Goal: Information Seeking & Learning: Understand process/instructions

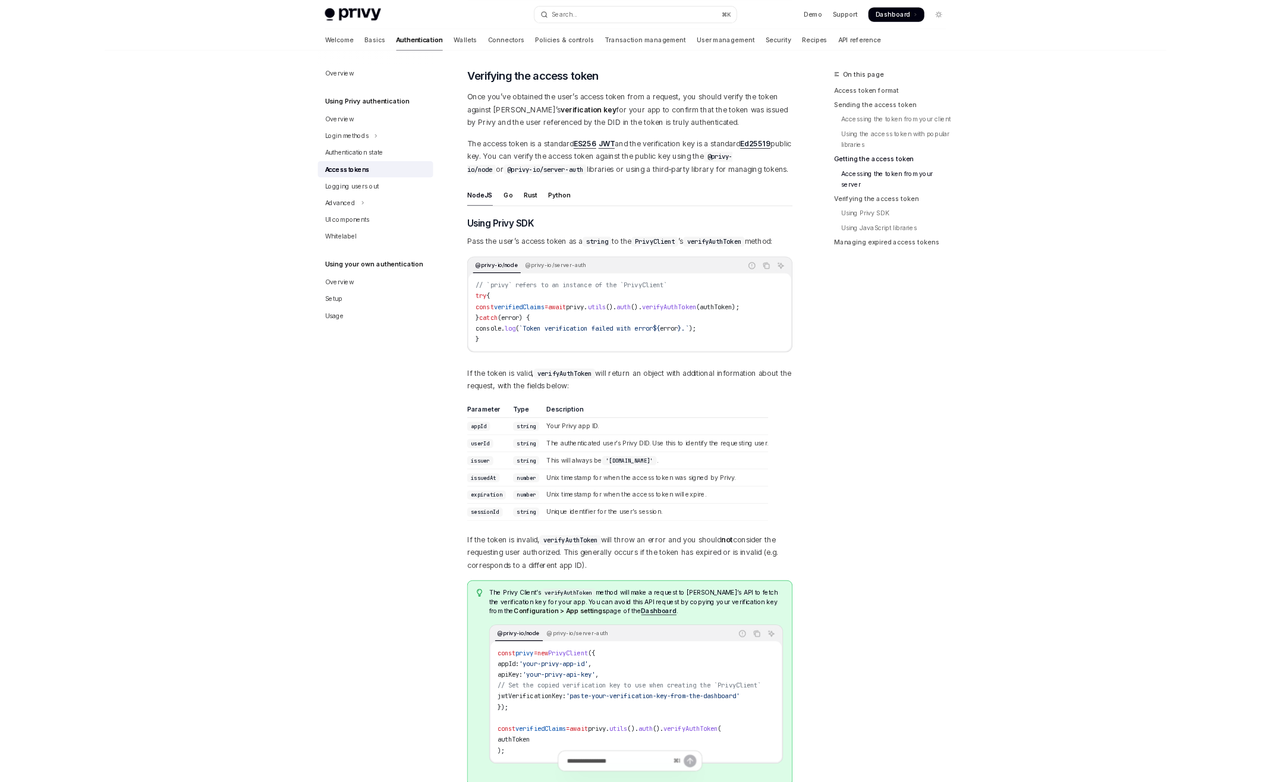
scroll to position [1689, 0]
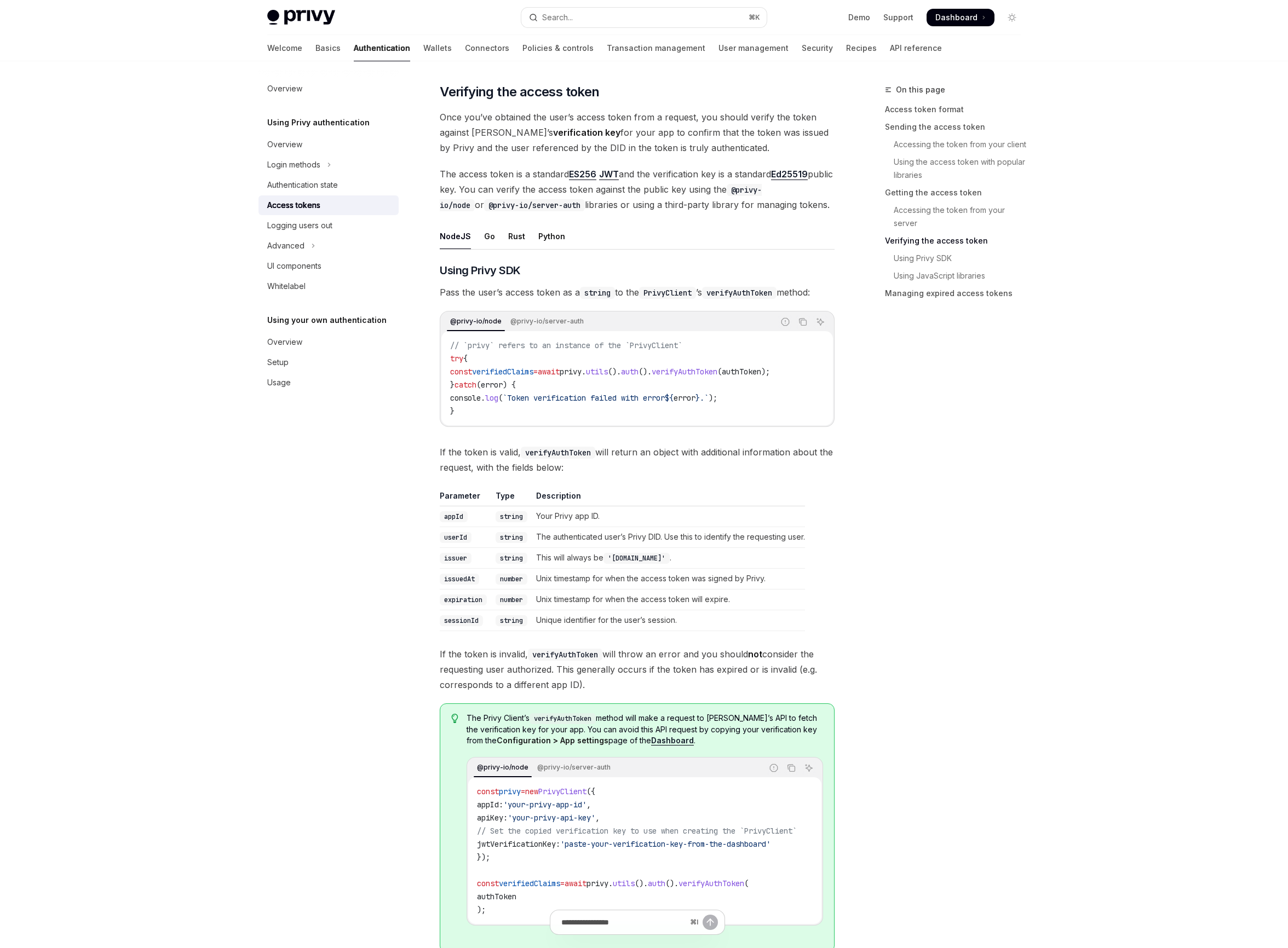
type textarea "*"
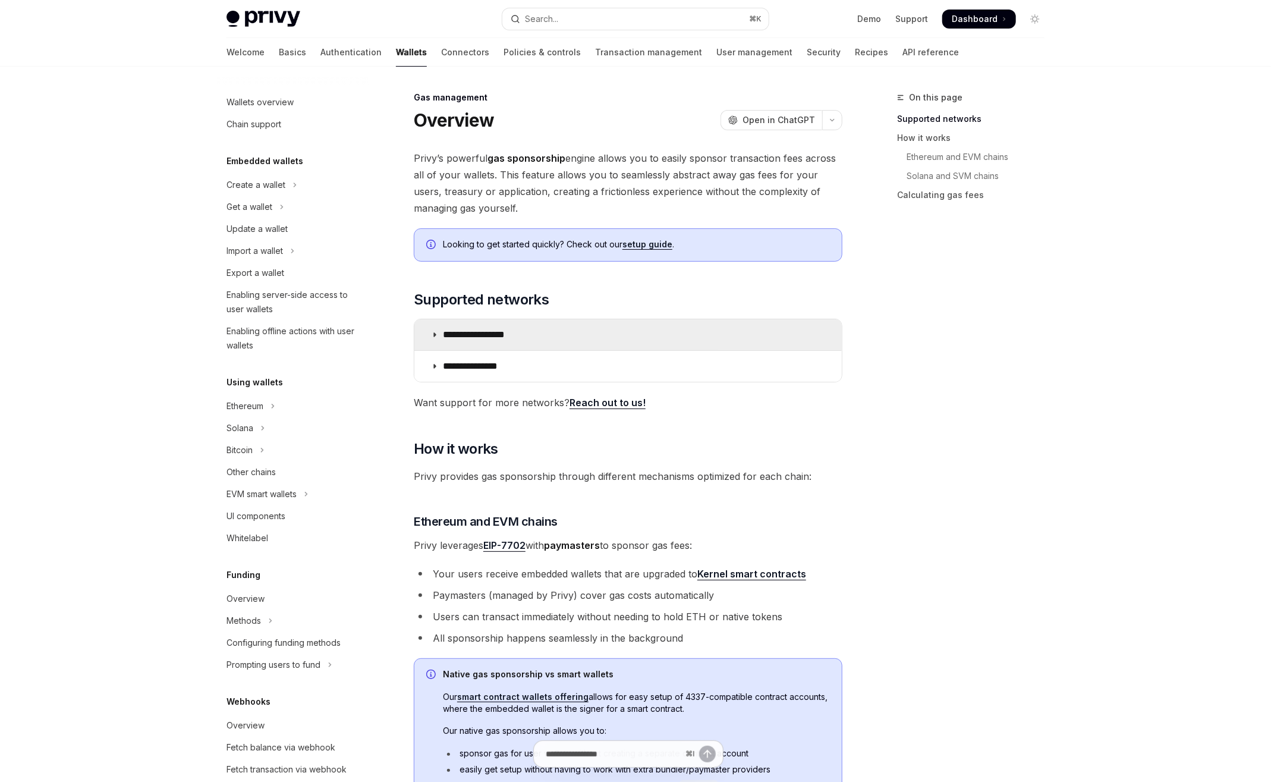
click at [547, 341] on summary "**********" at bounding box center [628, 334] width 428 height 31
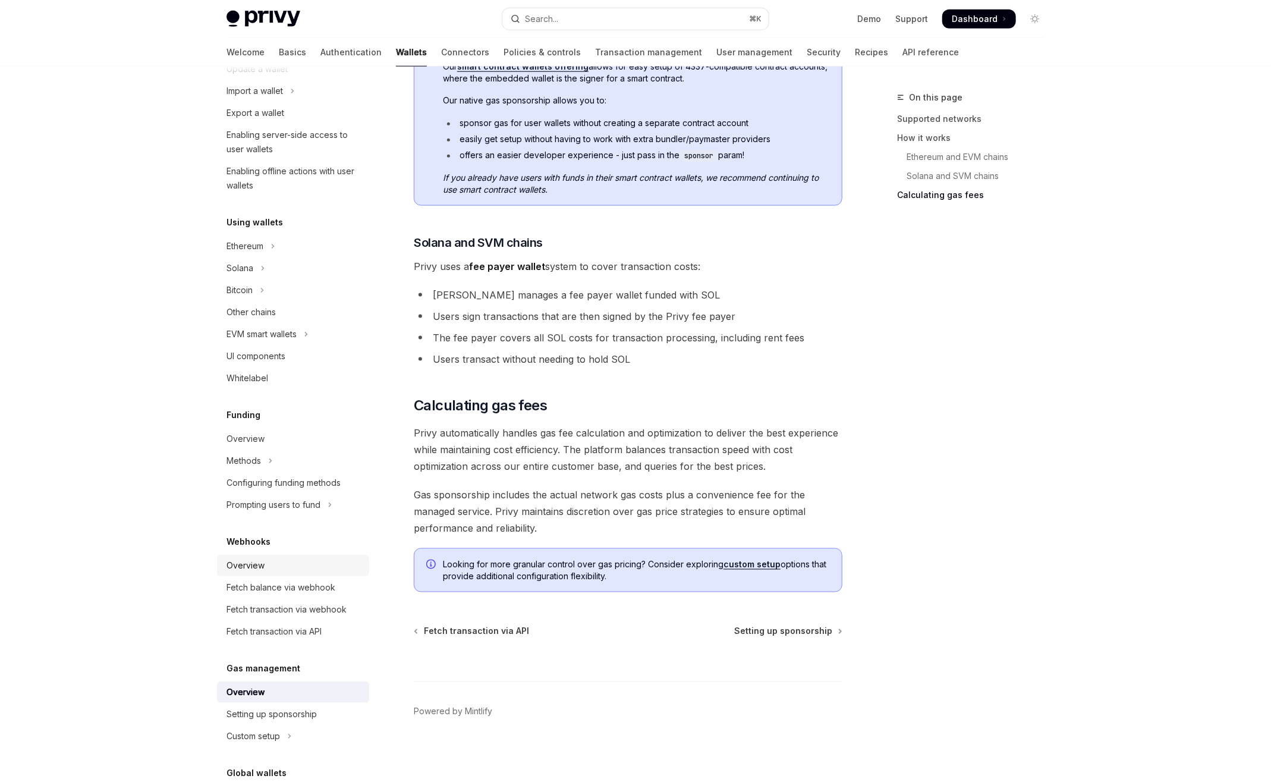
scroll to position [253, 0]
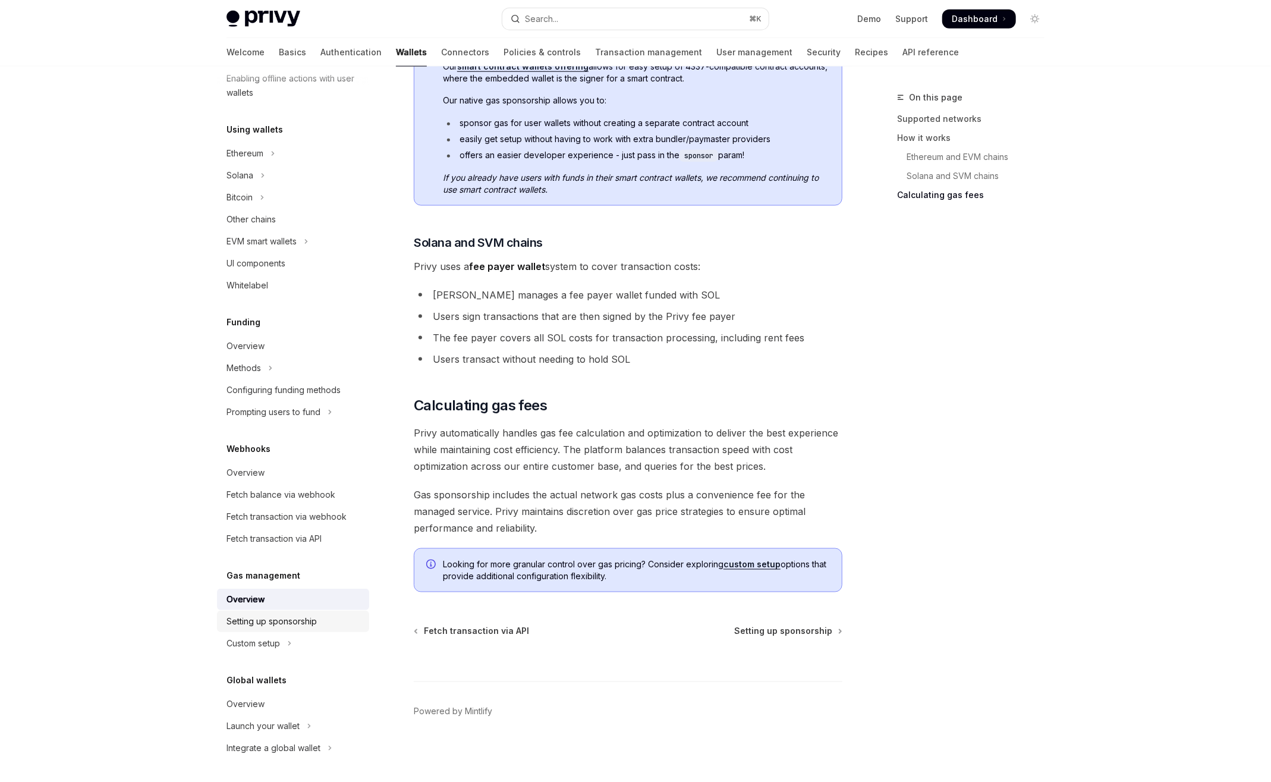
click at [294, 627] on div "Setting up sponsorship" at bounding box center [272, 621] width 90 height 14
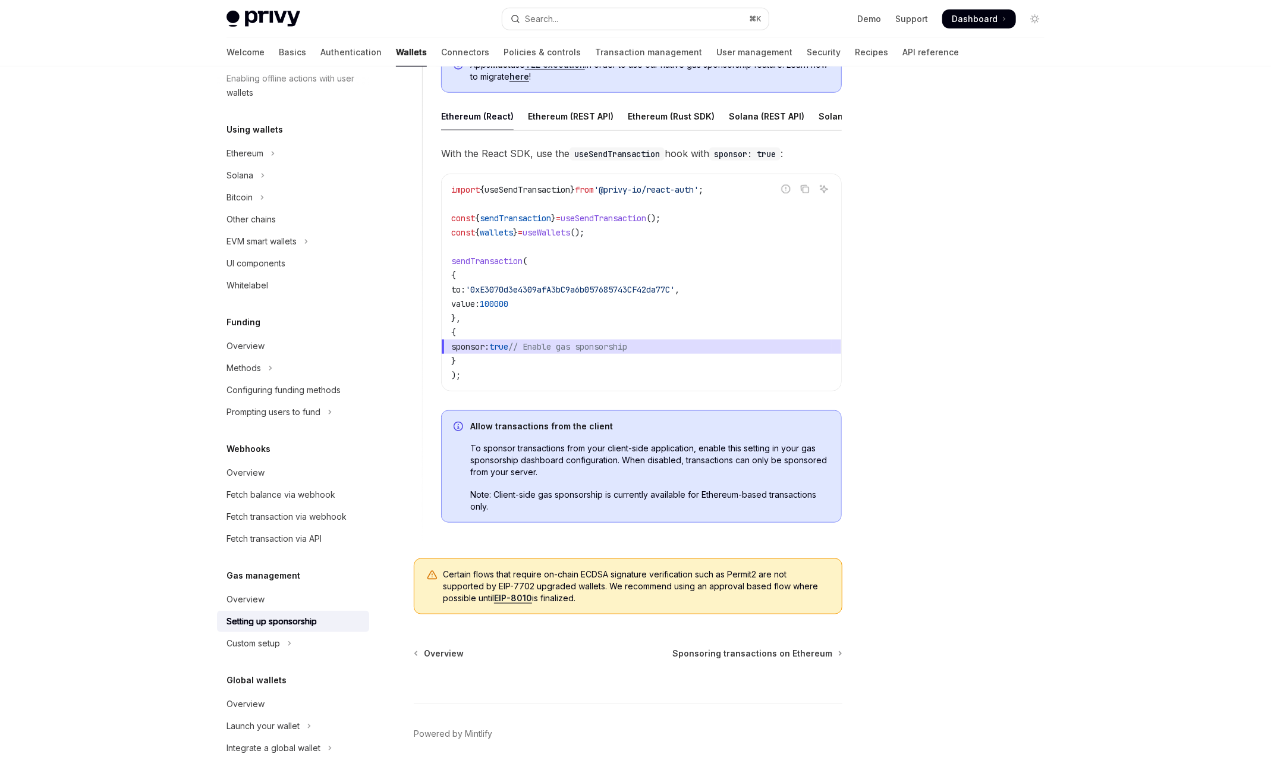
scroll to position [693, 0]
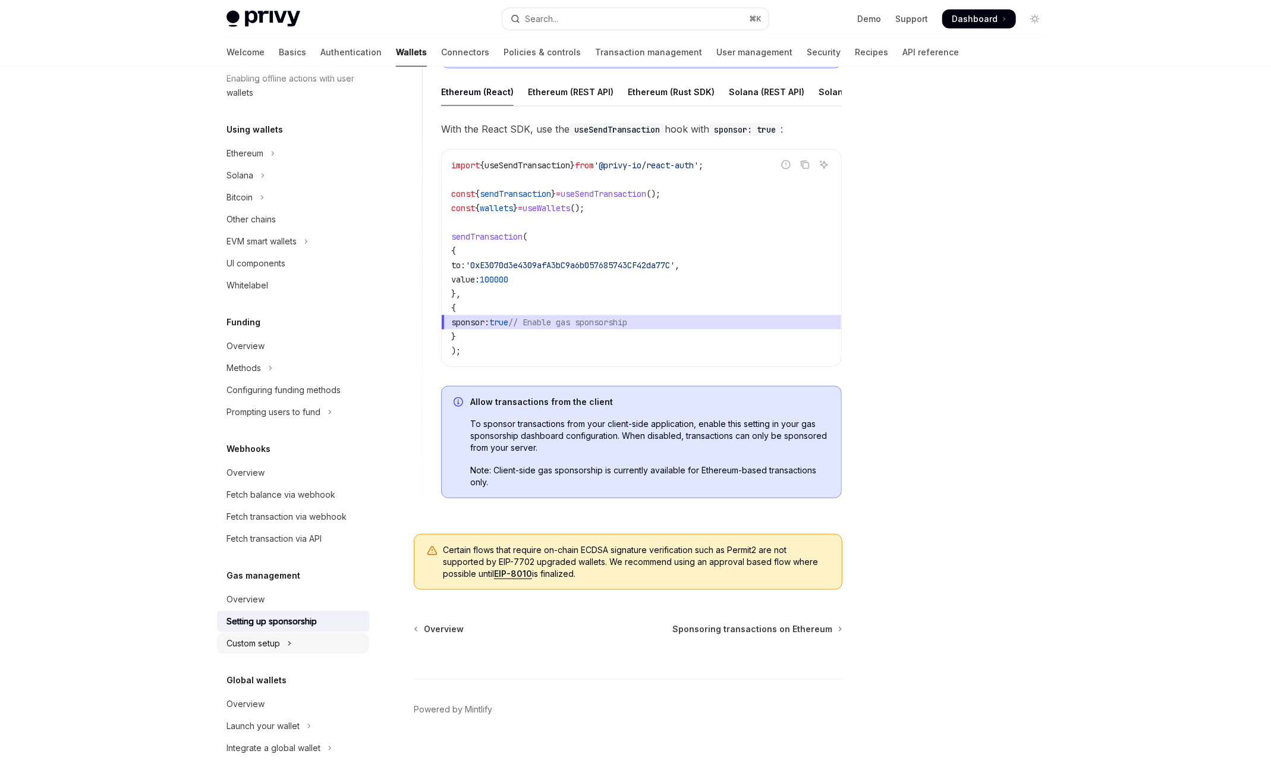
click at [231, 644] on div "Custom setup" at bounding box center [254, 643] width 54 height 14
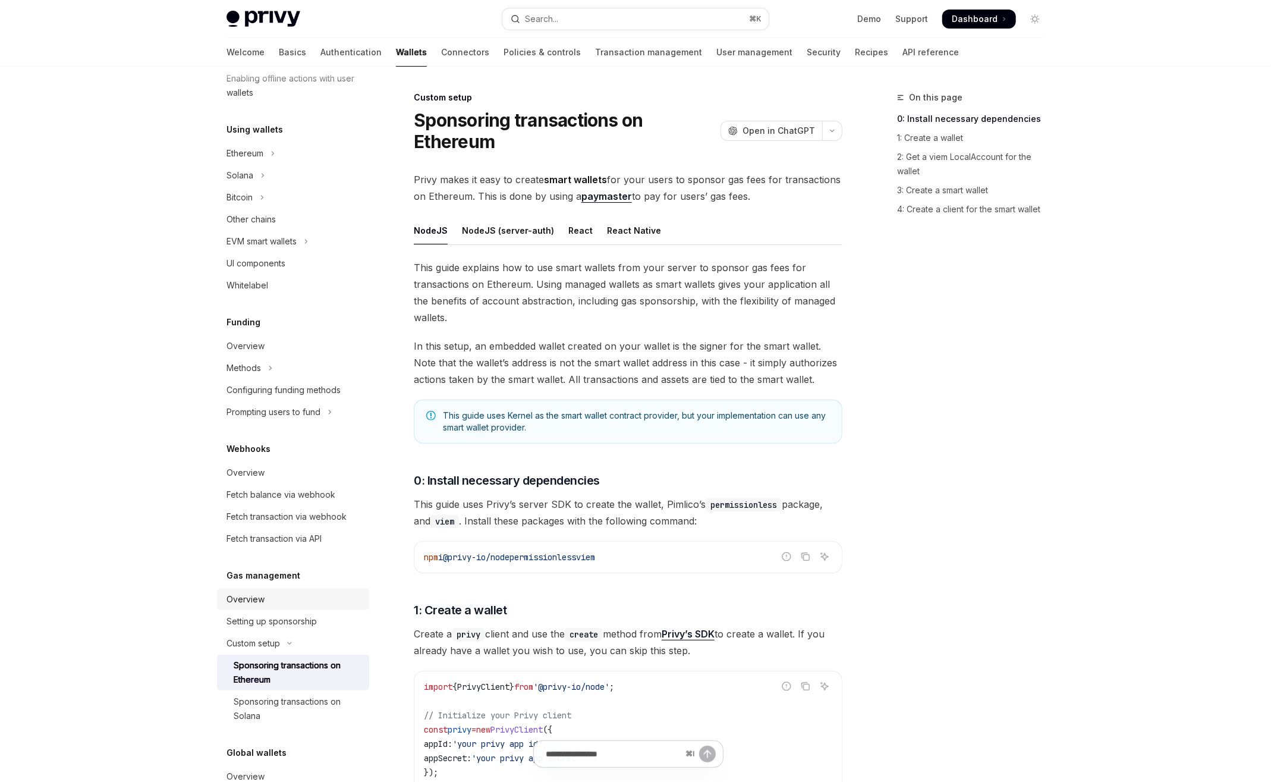
scroll to position [326, 0]
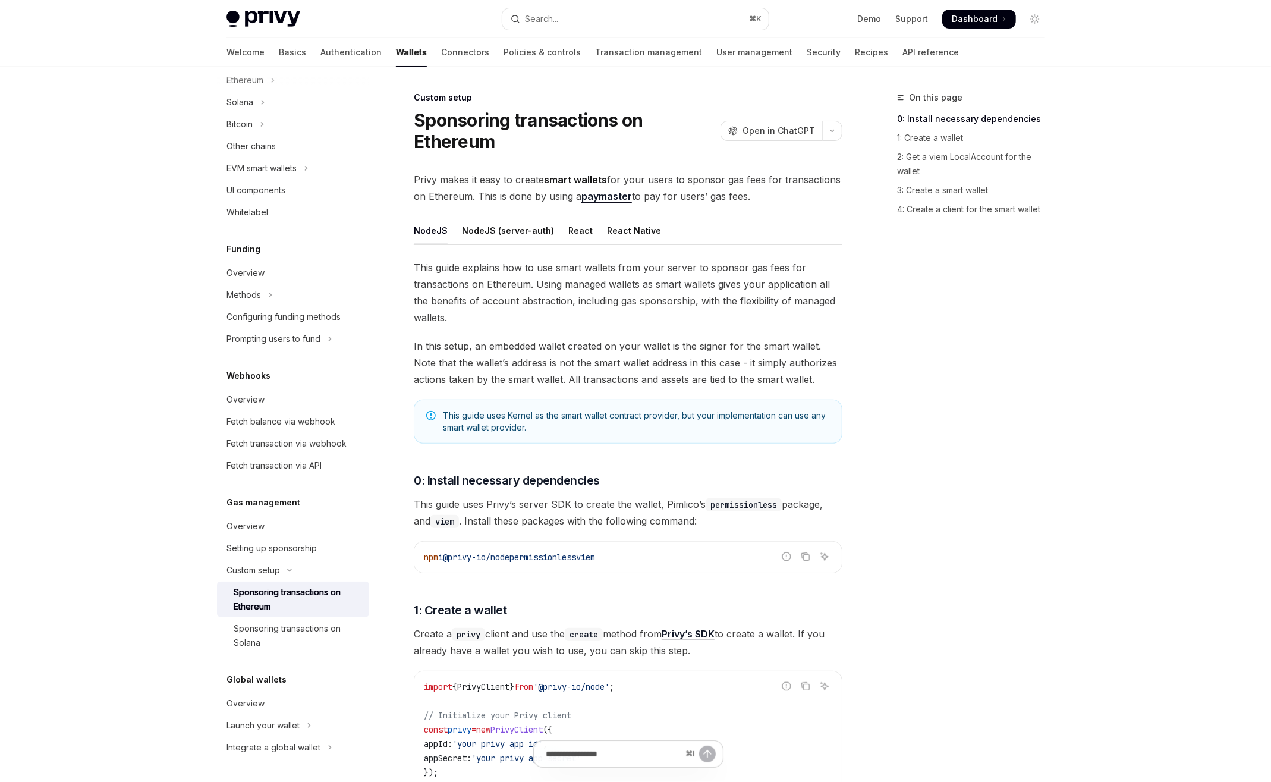
click at [303, 595] on div "Sponsoring transactions on Ethereum" at bounding box center [298, 599] width 128 height 29
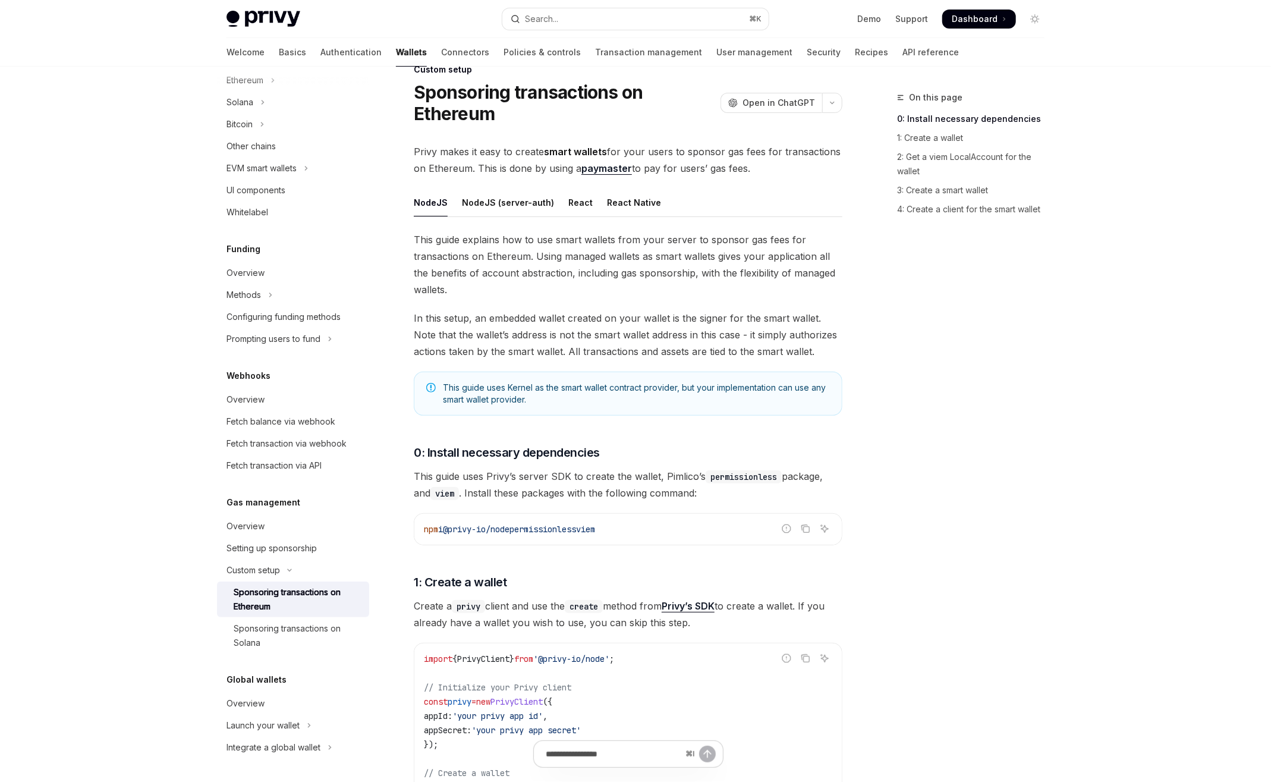
scroll to position [55, 0]
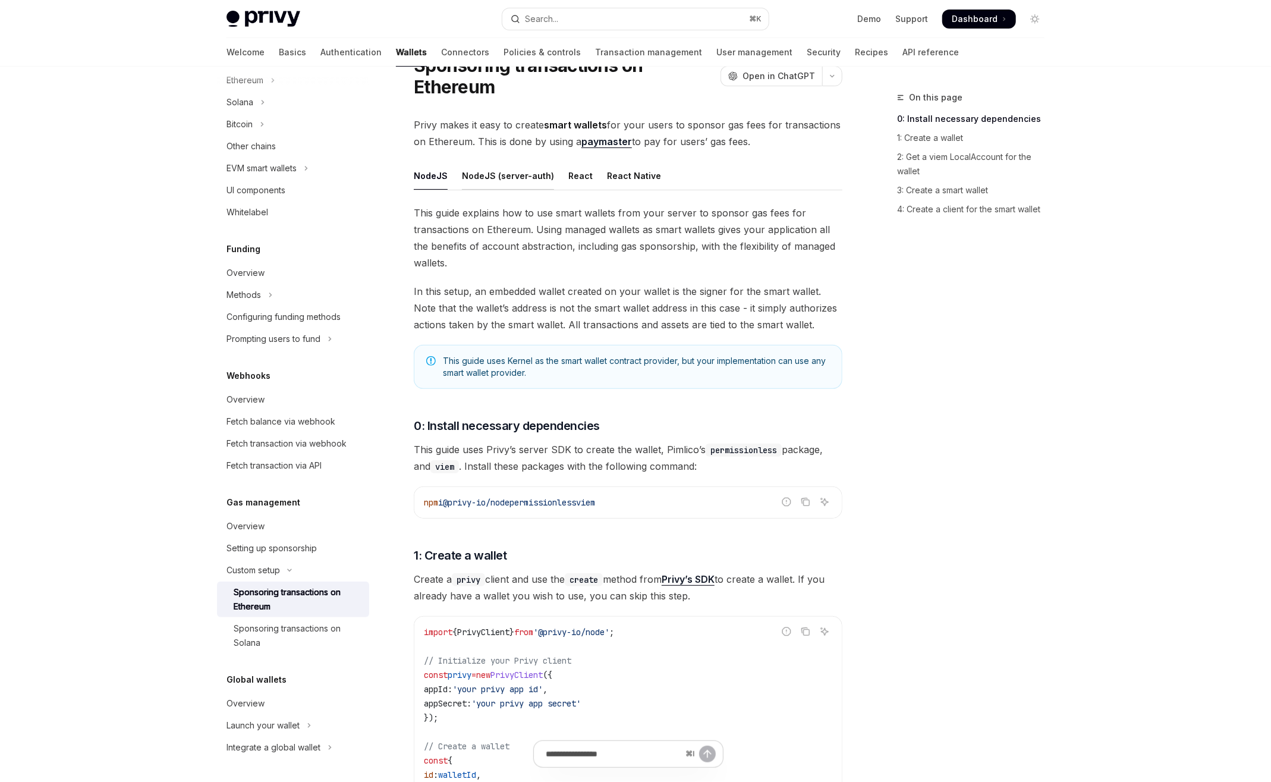
click at [510, 170] on div "NodeJS (server-auth)" at bounding box center [508, 176] width 92 height 28
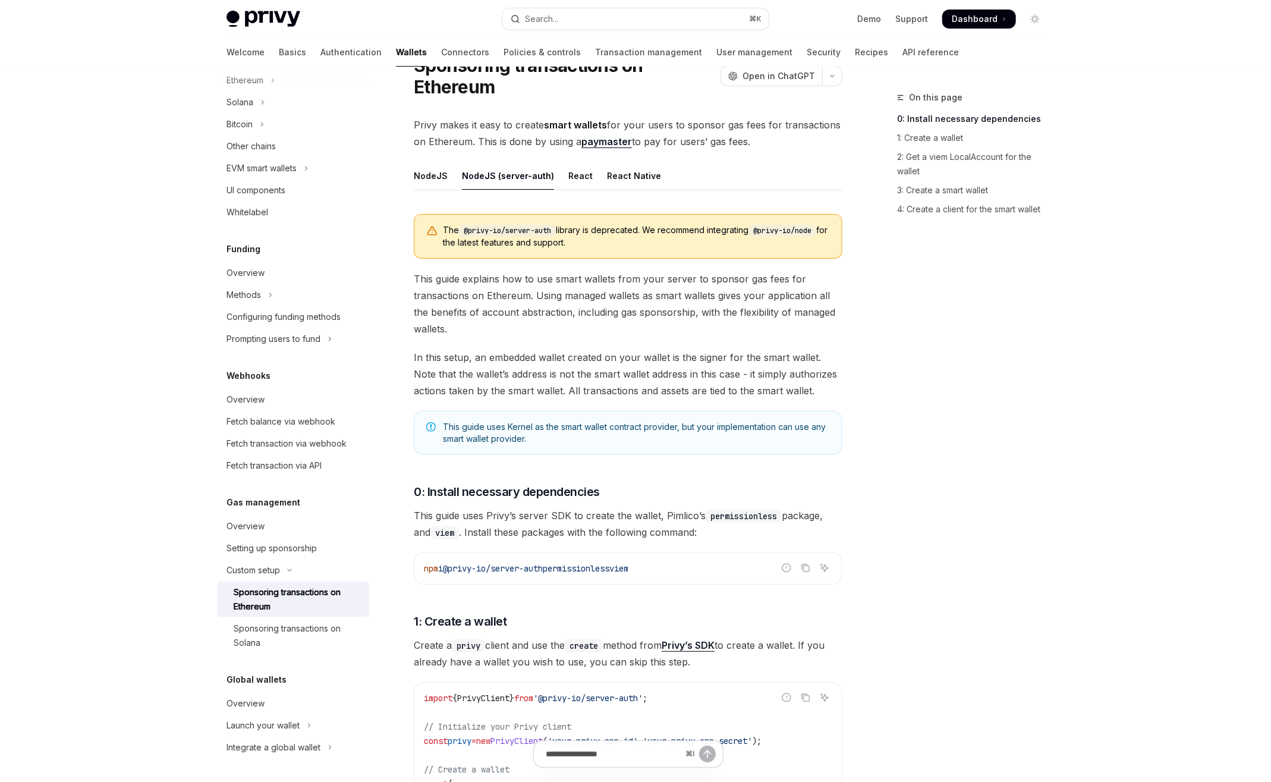
scroll to position [61, 0]
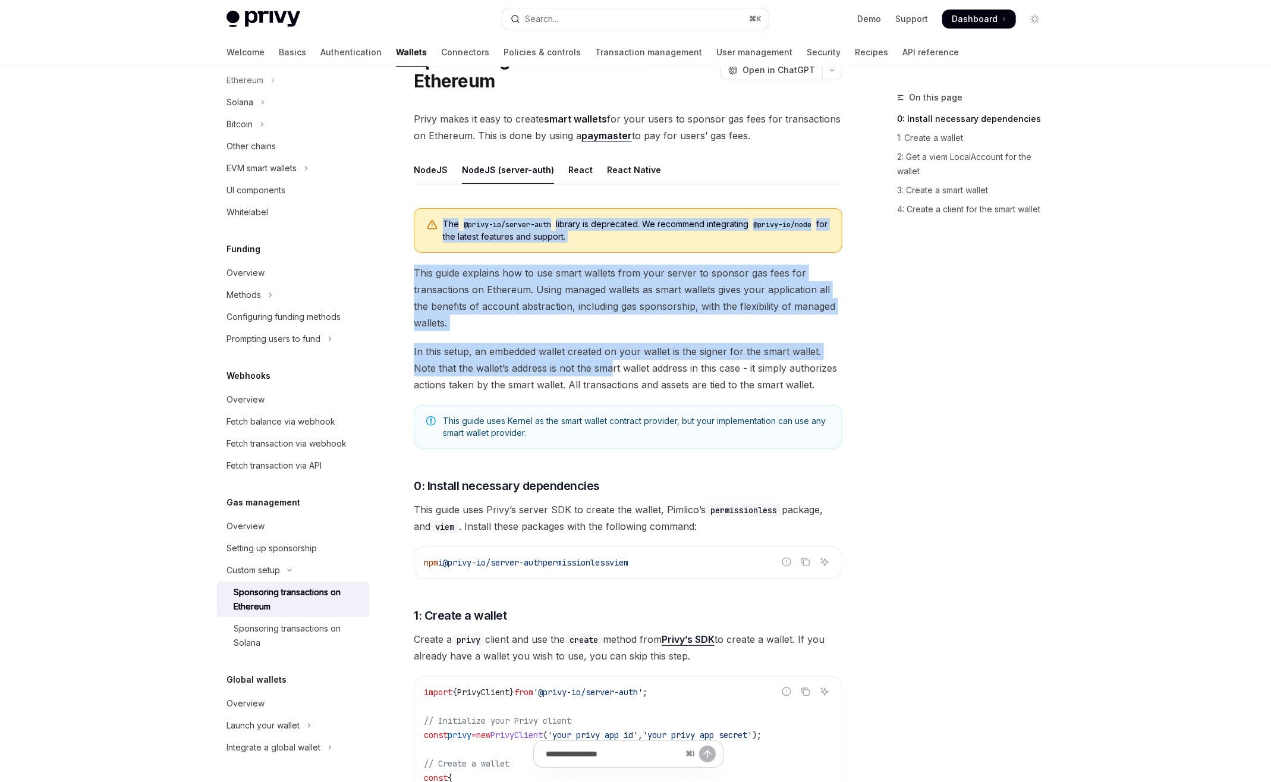
drag, startPoint x: 420, startPoint y: 220, endPoint x: 586, endPoint y: 366, distance: 220.8
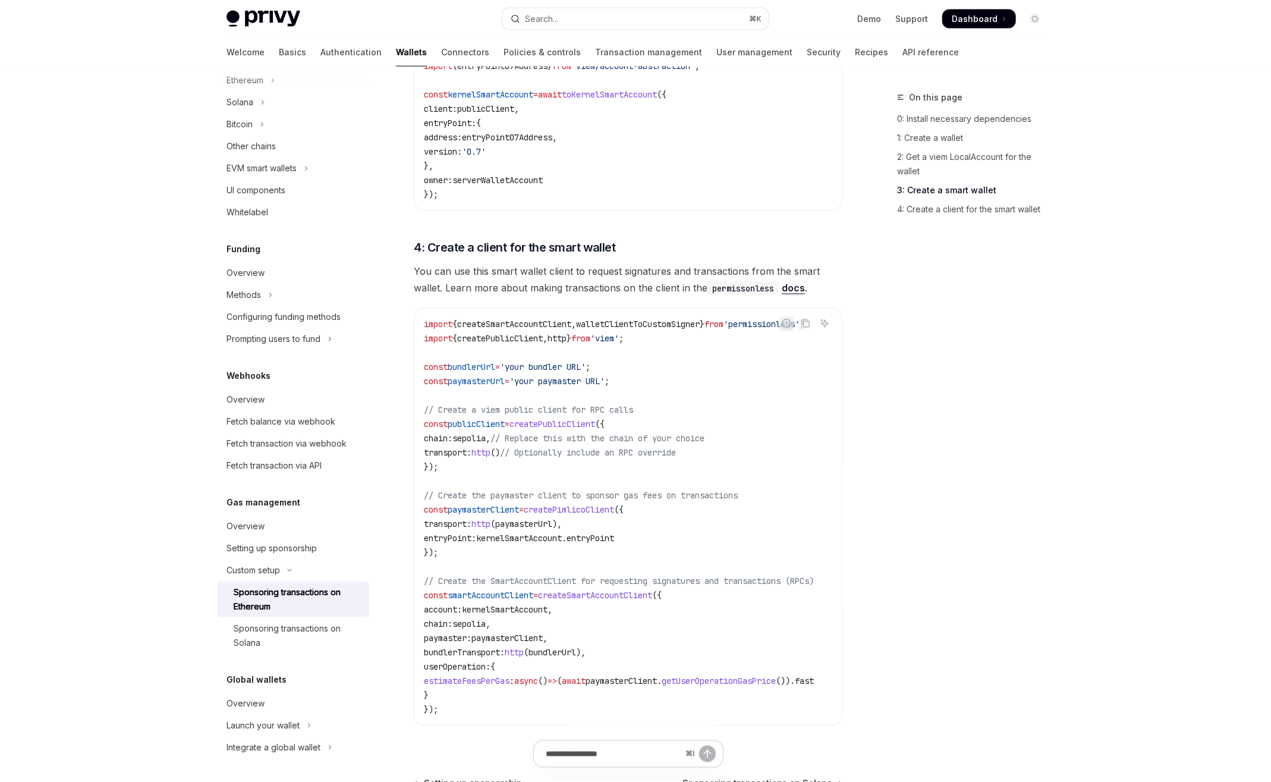
scroll to position [1360, 0]
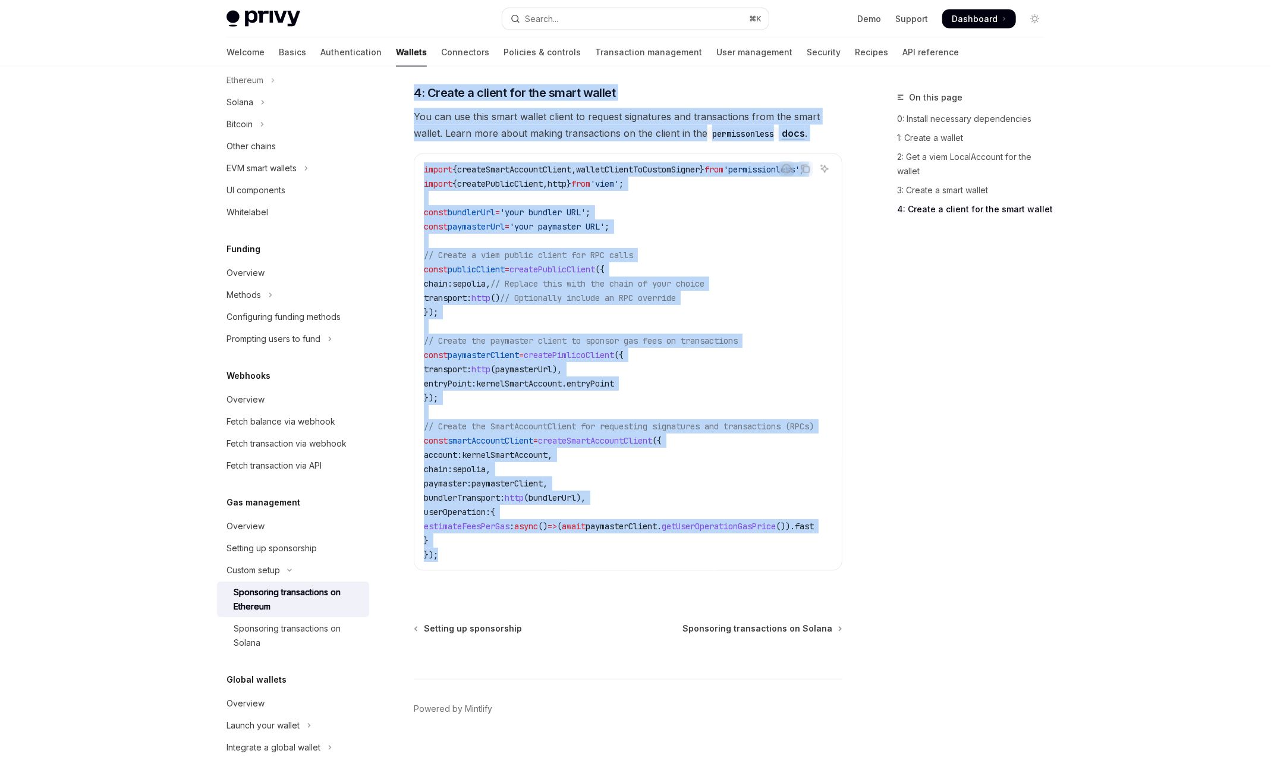
click at [442, 551] on code "import { createSmartAccountClient , walletClientToCustomSigner } from 'permissi…" at bounding box center [633, 362] width 419 height 400
copy div "The @privy-io/server-auth library is deprecated. We recommend integrating @priv…"
click at [591, 228] on code "import { createSmartAccountClient , walletClientToCustomSigner } from 'permissi…" at bounding box center [633, 362] width 419 height 400
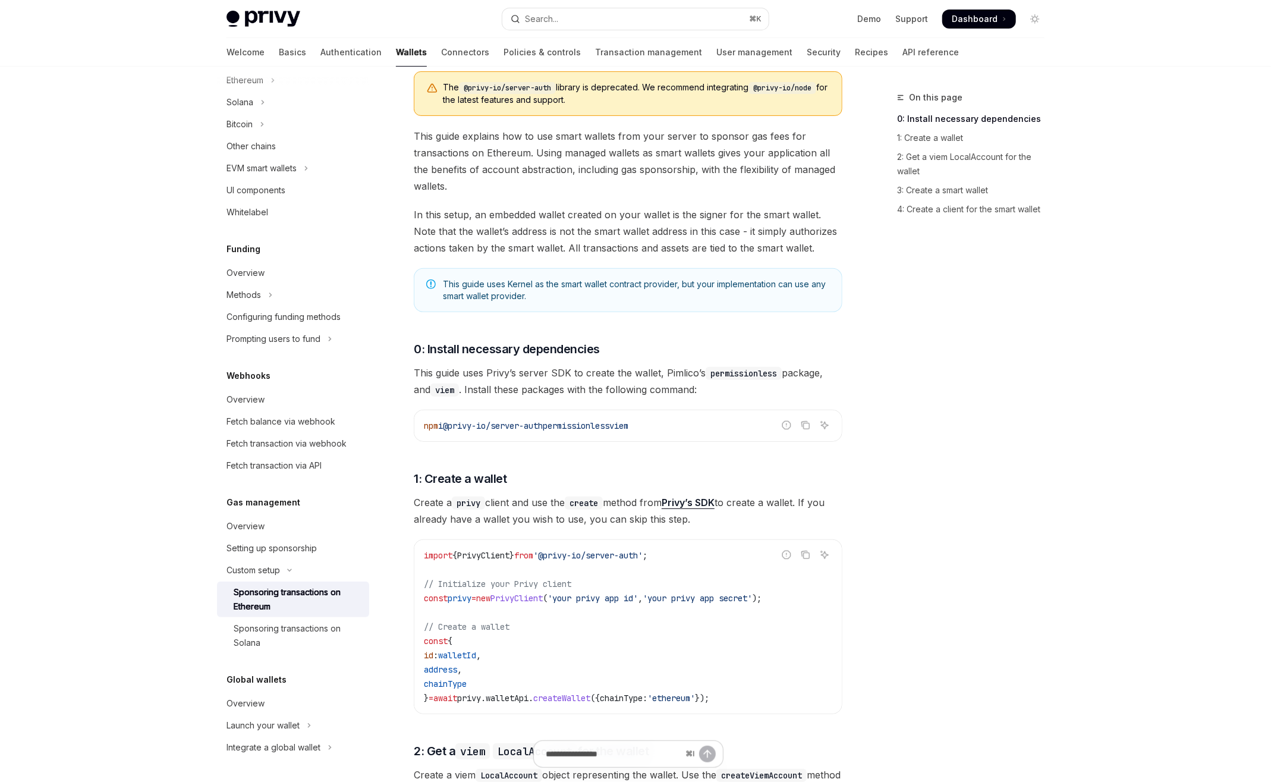
scroll to position [0, 0]
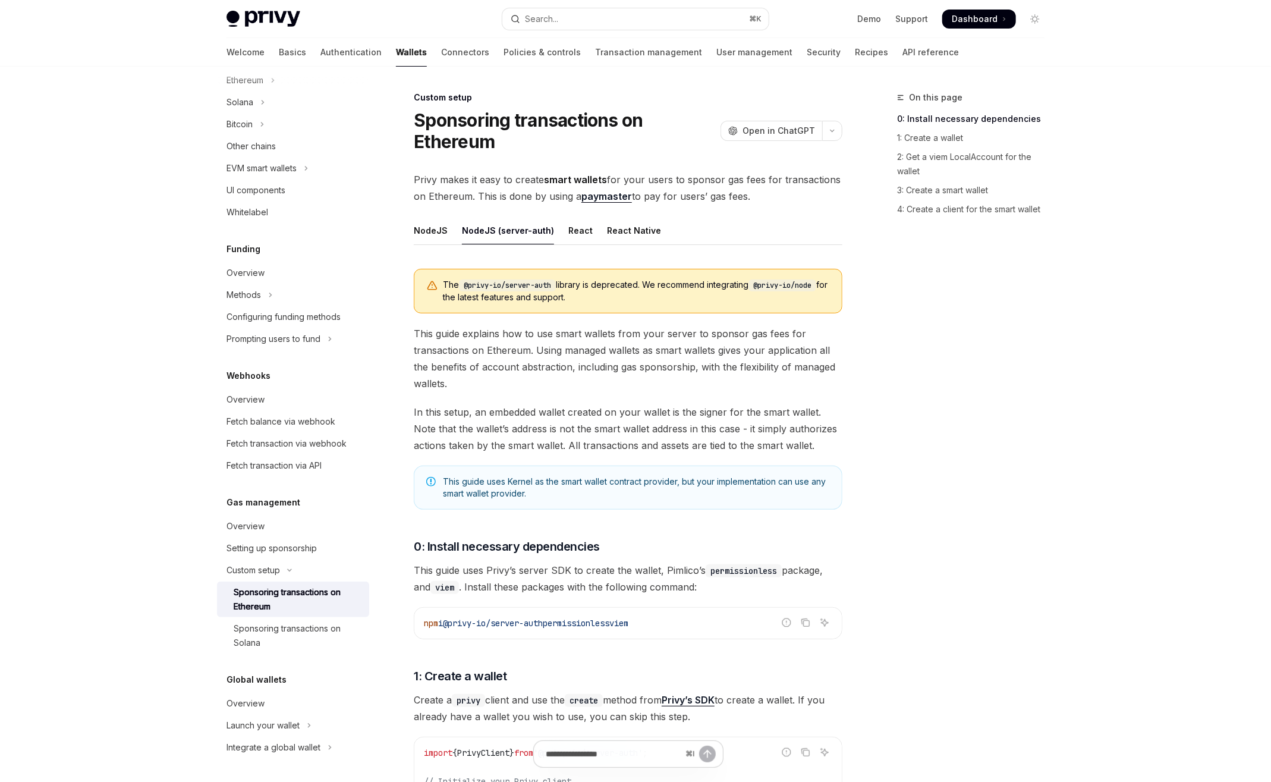
drag, startPoint x: 585, startPoint y: 302, endPoint x: 557, endPoint y: 302, distance: 27.9
click at [557, 302] on span "The @privy-io/server-auth library is deprecated. We recommend integrating @priv…" at bounding box center [636, 291] width 387 height 24
click at [641, 298] on span "The @privy-io/server-auth library is deprecated. We recommend integrating @priv…" at bounding box center [636, 291] width 387 height 24
drag, startPoint x: 620, startPoint y: 300, endPoint x: 762, endPoint y: 290, distance: 141.9
click at [777, 280] on span "The @privy-io/server-auth library is deprecated. We recommend integrating @priv…" at bounding box center [636, 291] width 387 height 24
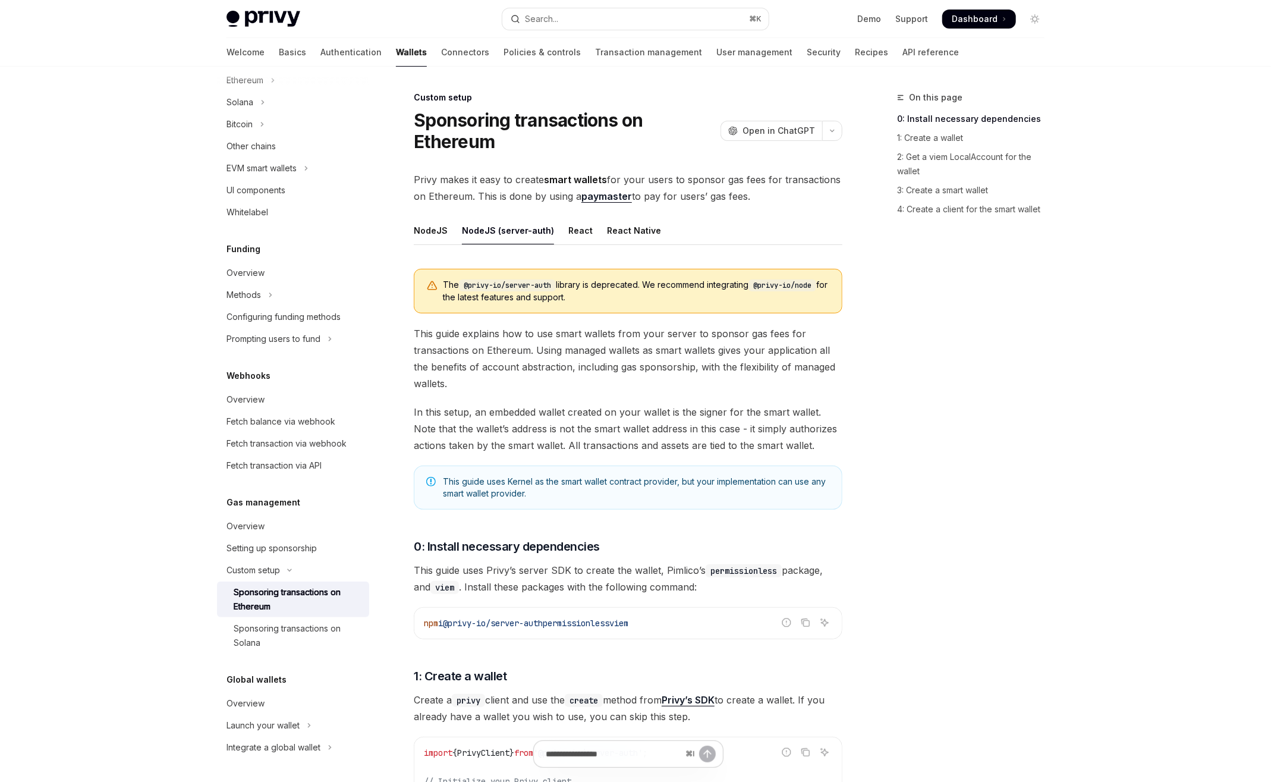
click at [762, 290] on code "@privy-io/node" at bounding box center [783, 285] width 68 height 12
drag, startPoint x: 764, startPoint y: 287, endPoint x: 772, endPoint y: 304, distance: 19.4
click at [772, 304] on div "The @privy-io/server-auth library is deprecated. We recommend integrating @priv…" at bounding box center [628, 291] width 429 height 45
copy span "@privy-io/node for the latest features and support."
click at [803, 287] on code "@privy-io/node" at bounding box center [783, 285] width 68 height 12
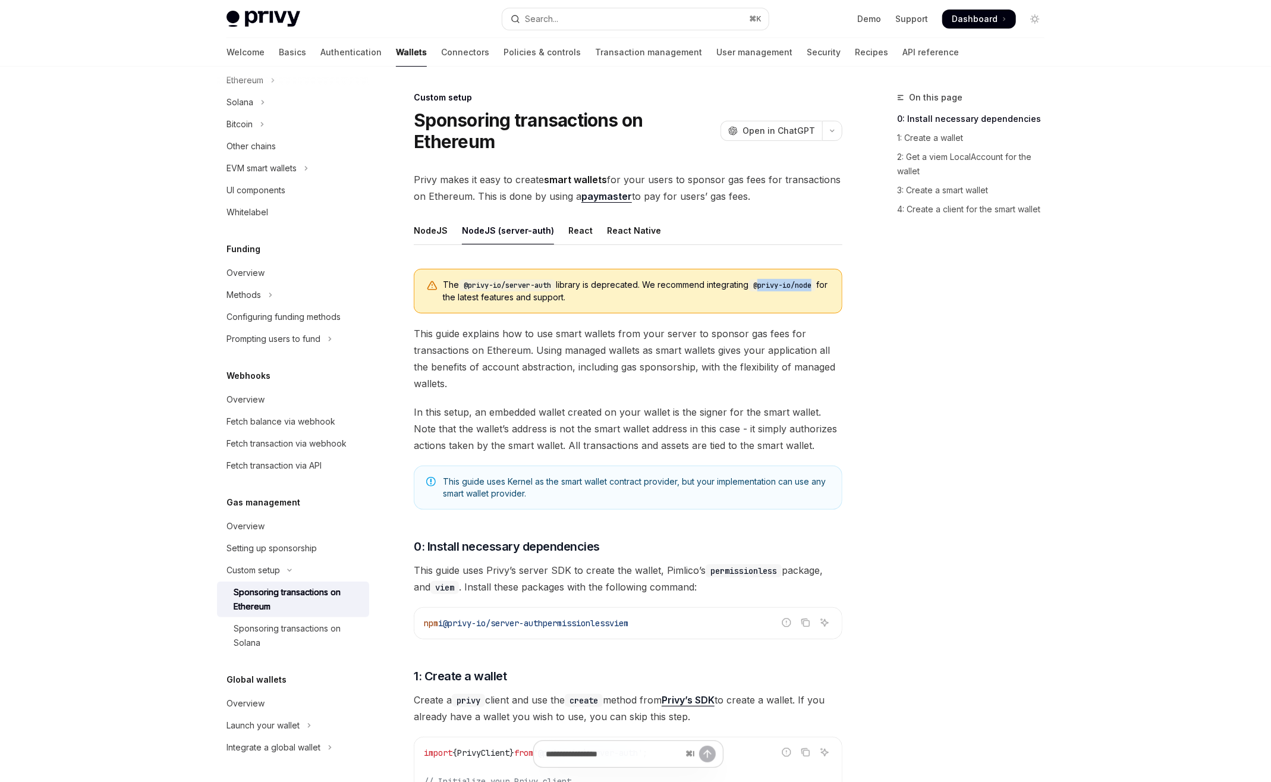
drag, startPoint x: 771, startPoint y: 285, endPoint x: 834, endPoint y: 285, distance: 63.6
click at [834, 285] on div "The @privy-io/server-auth library is deprecated. We recommend integrating @priv…" at bounding box center [628, 291] width 429 height 45
click at [577, 230] on div "React" at bounding box center [580, 230] width 24 height 28
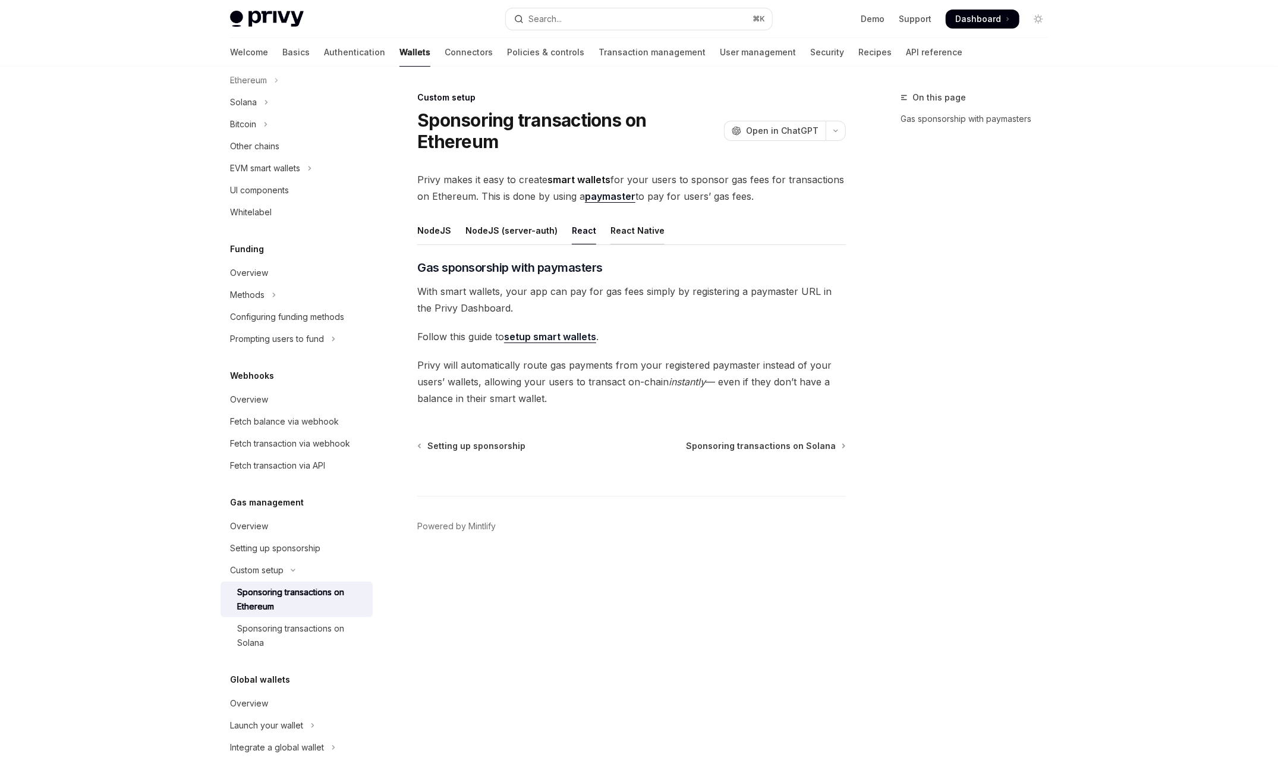
click at [623, 230] on div "React Native" at bounding box center [638, 230] width 54 height 28
click at [422, 232] on div "NodeJS" at bounding box center [434, 230] width 34 height 28
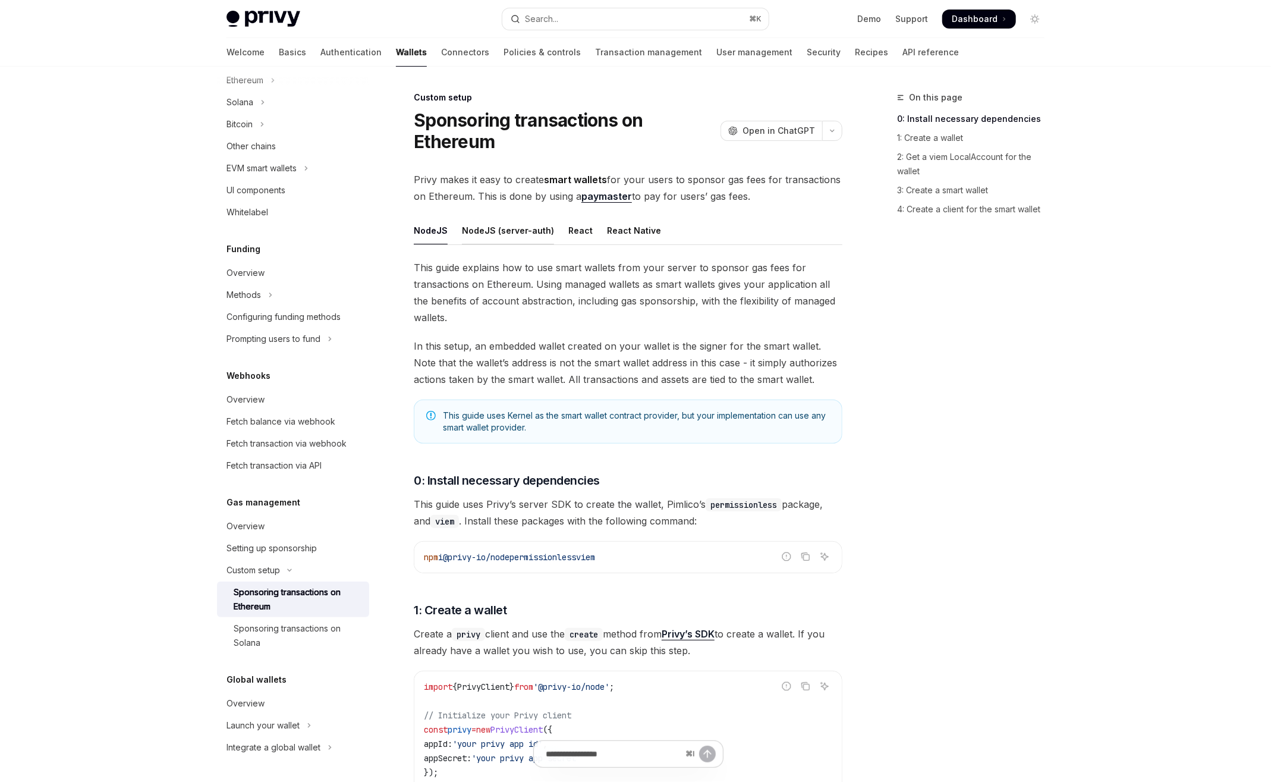
click at [480, 222] on div "NodeJS (server-auth)" at bounding box center [508, 230] width 92 height 28
type textarea "*"
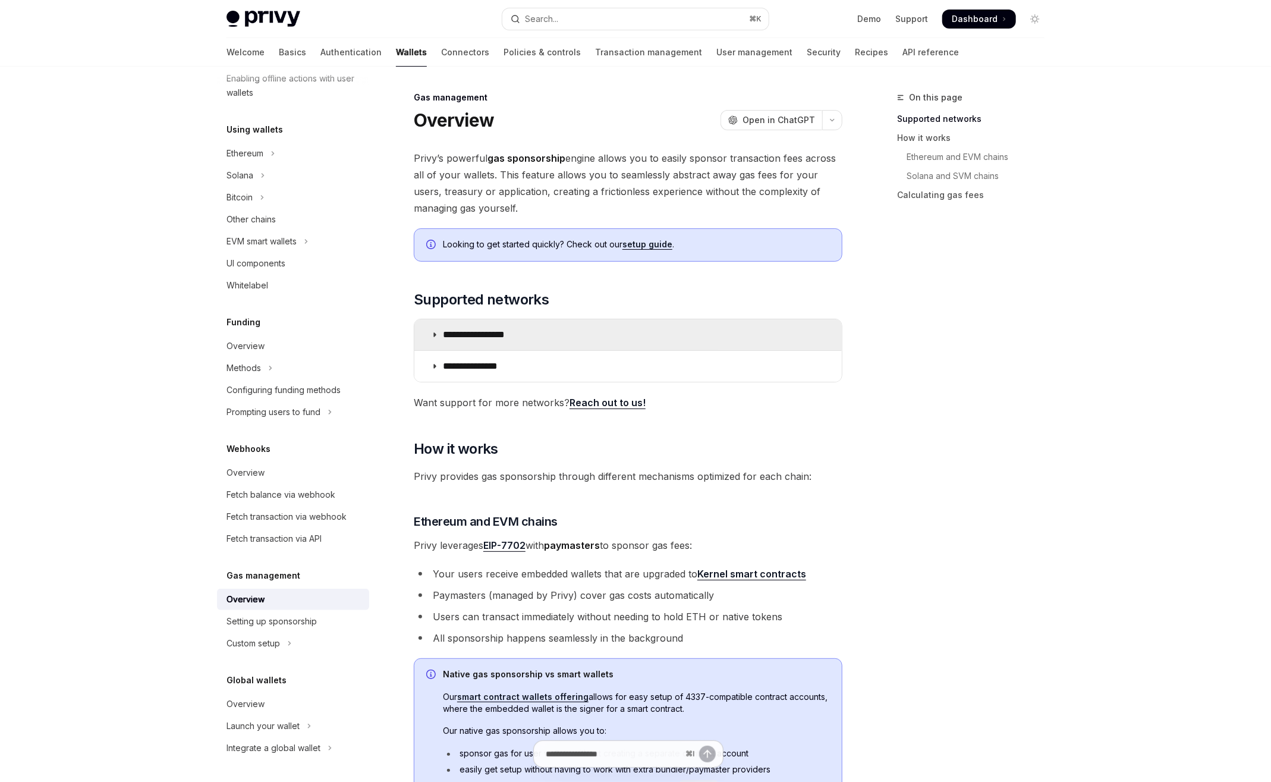
click at [539, 338] on summary "**********" at bounding box center [628, 334] width 428 height 31
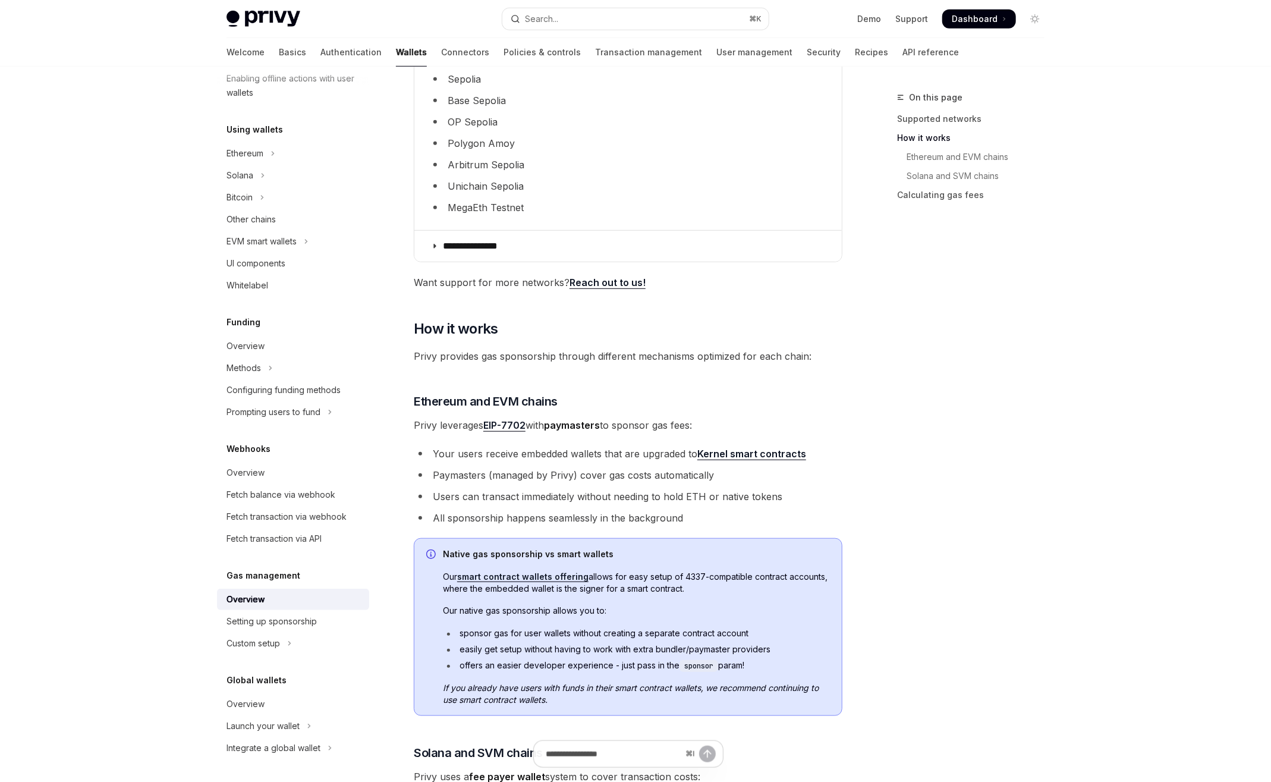
scroll to position [695, 0]
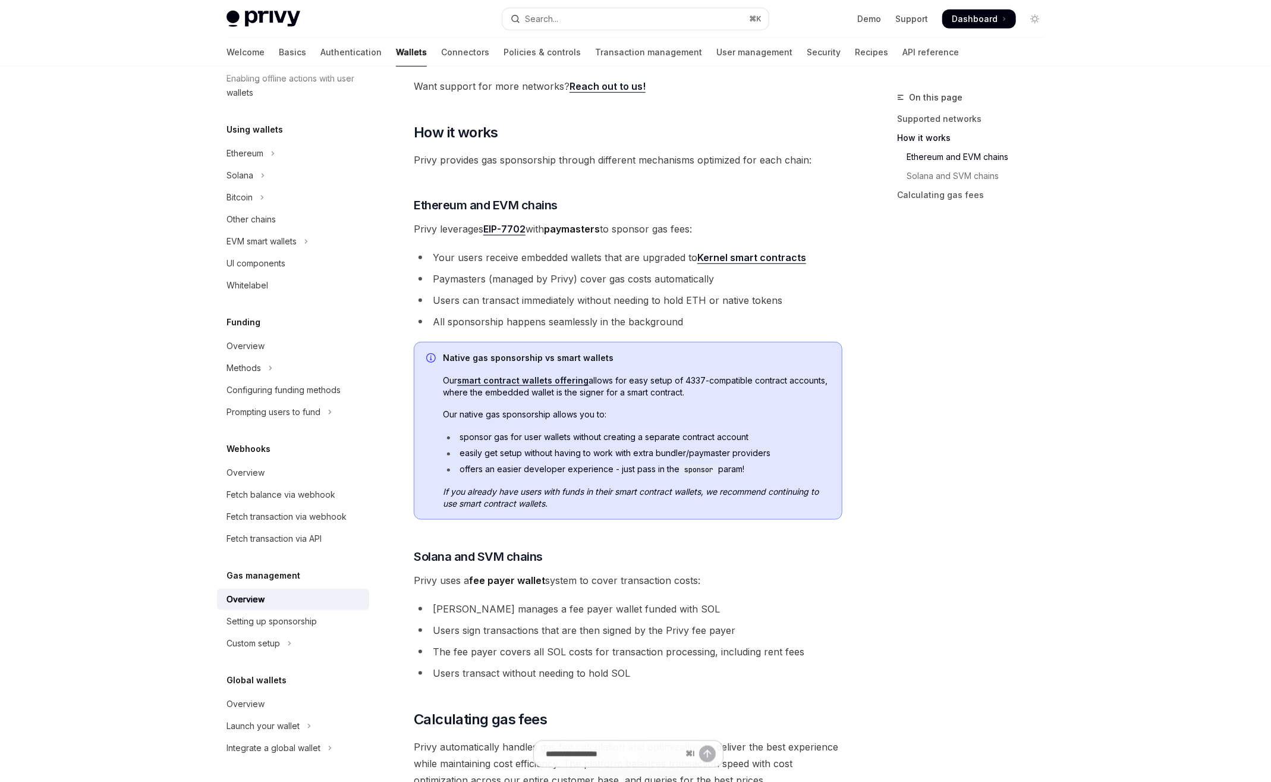
click at [559, 382] on link "smart contract wallets offering" at bounding box center [522, 380] width 131 height 11
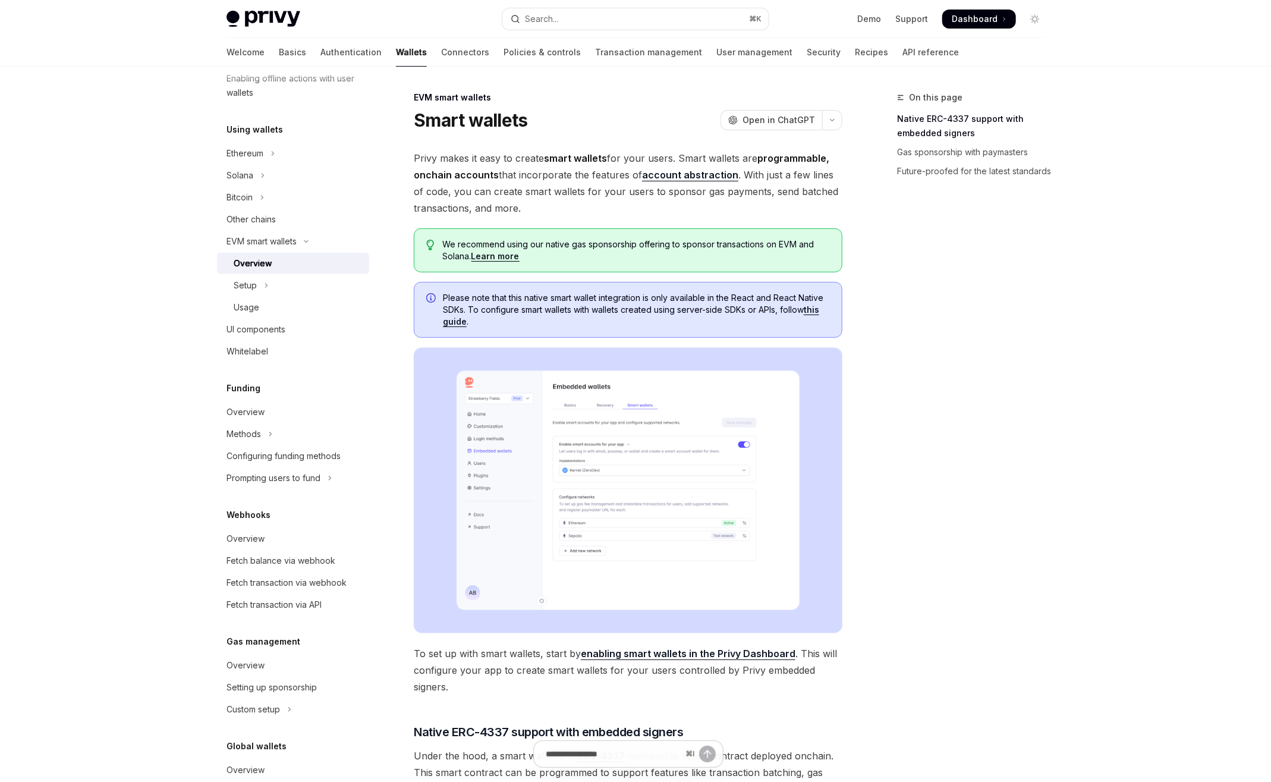
type textarea "*"
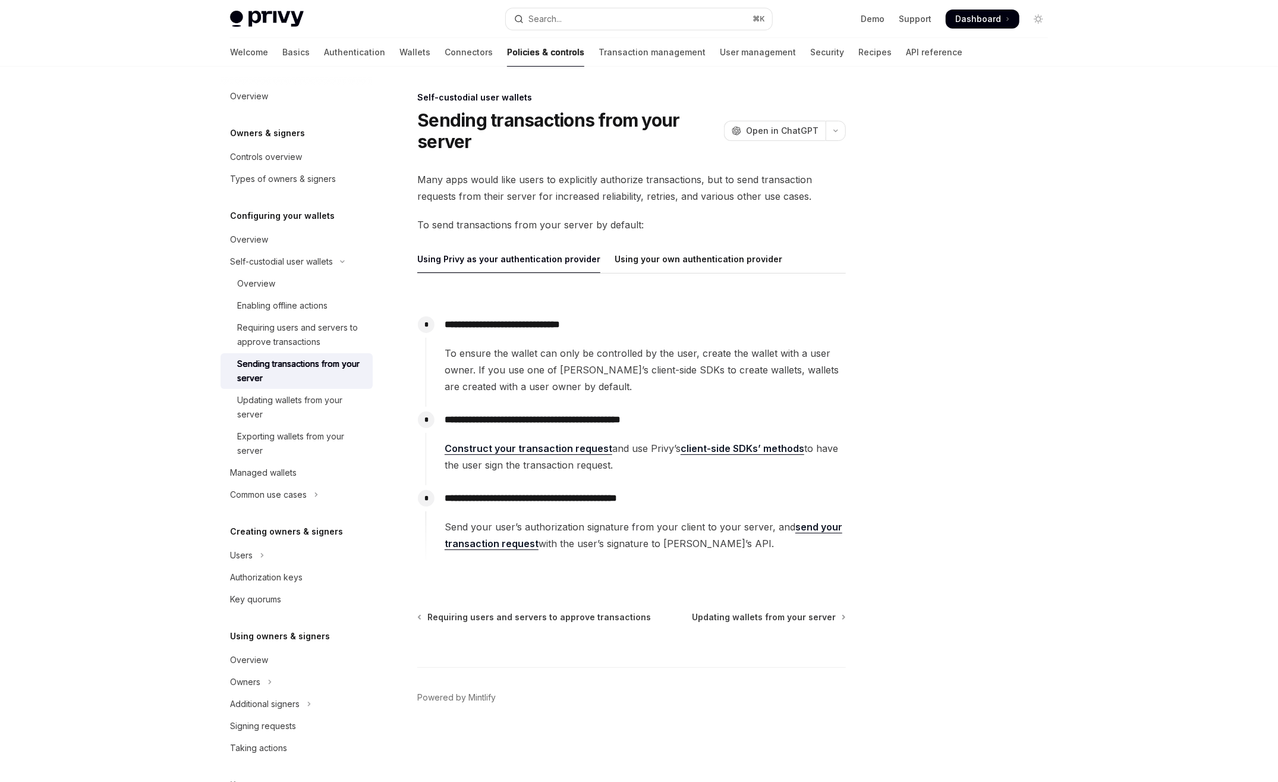
click at [576, 448] on link "Construct your transaction request" at bounding box center [529, 448] width 168 height 12
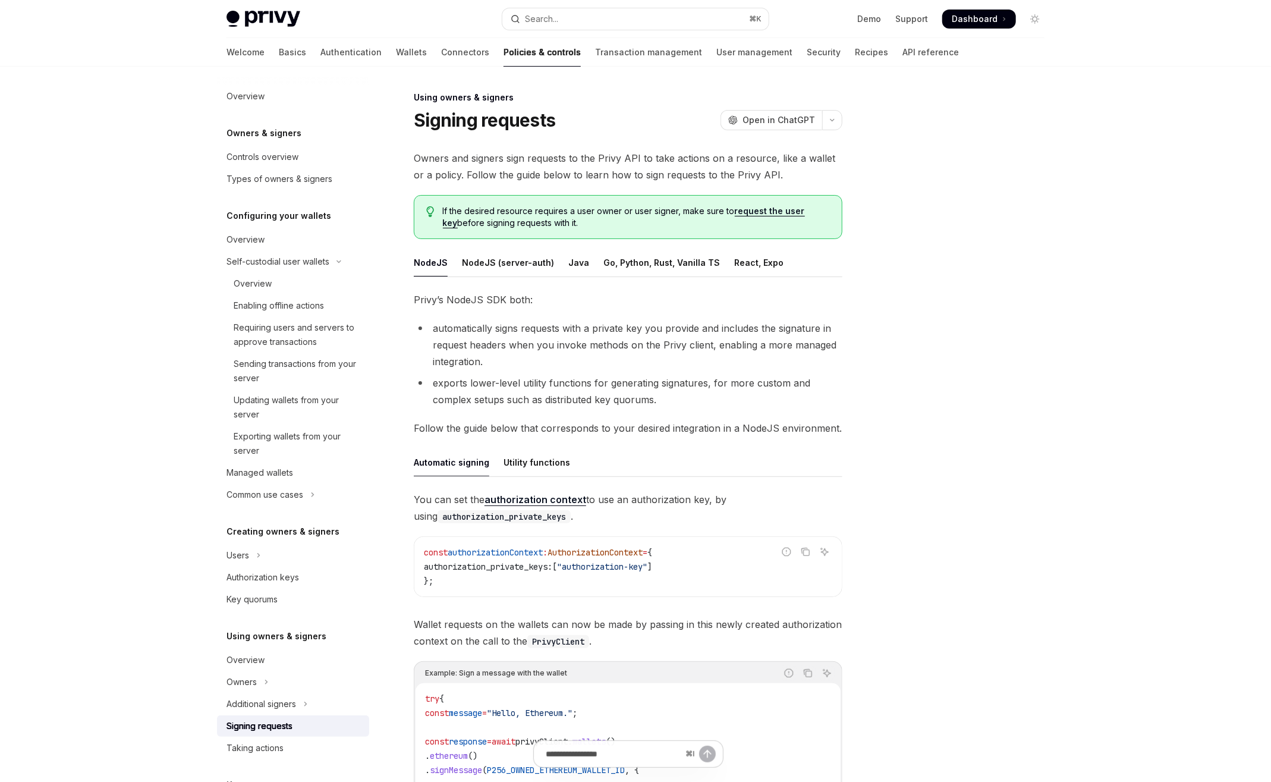
click at [1033, 422] on div at bounding box center [963, 436] width 181 height 692
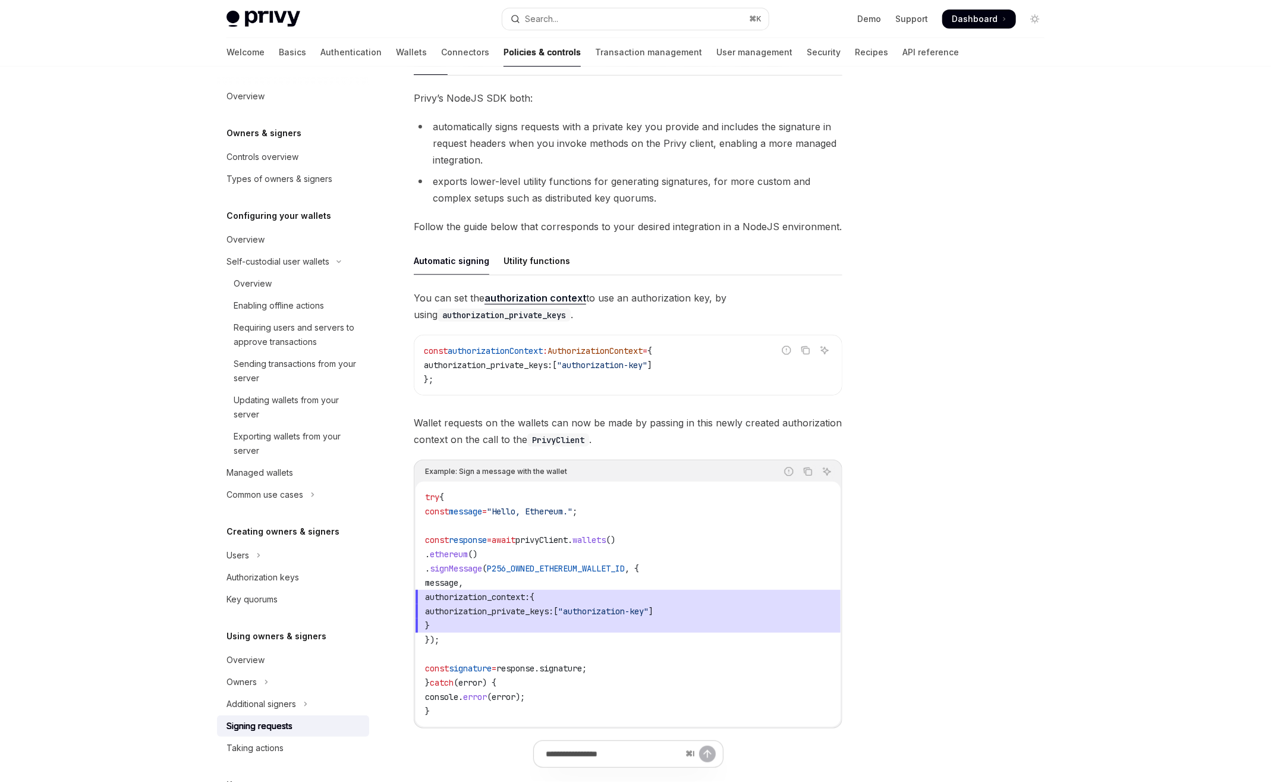
scroll to position [357, 0]
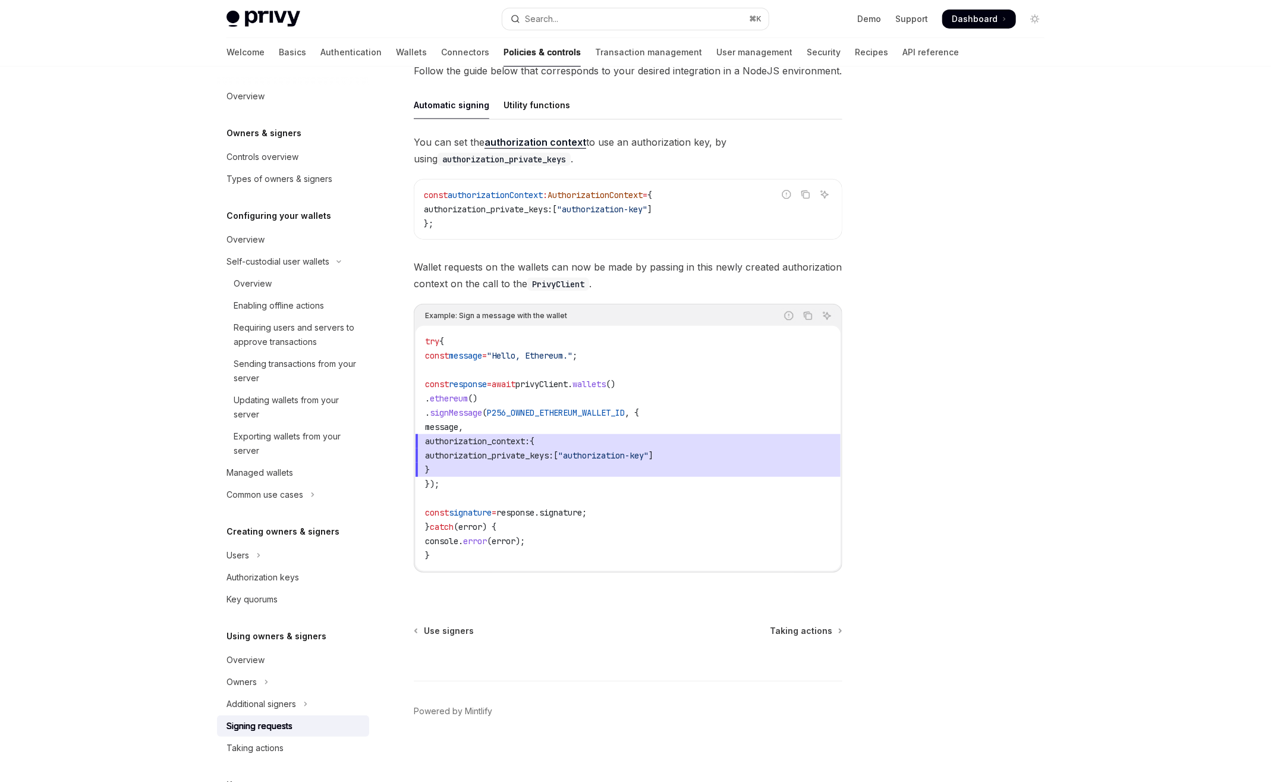
type textarea "*"
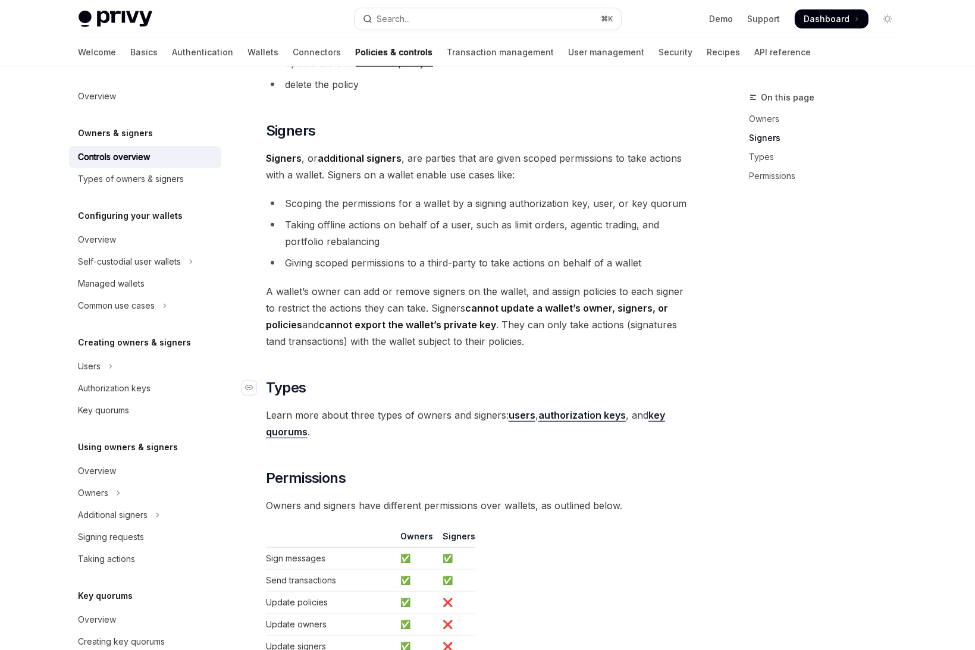
scroll to position [890, 0]
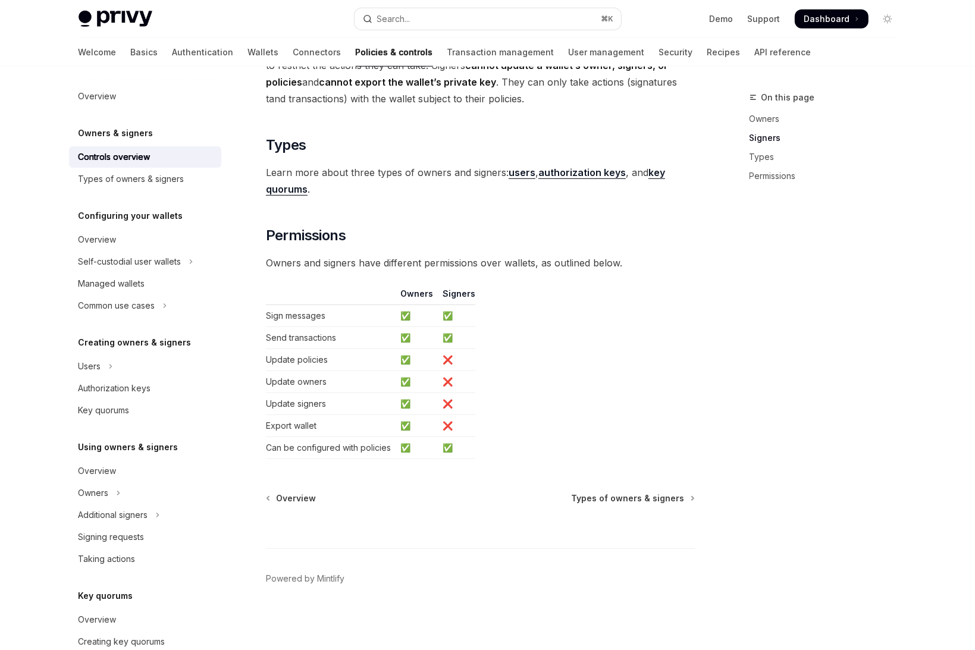
click at [546, 289] on table "Owners Signers Sign messages ✅ ✅ Send transactions ✅ ✅ Update policies ✅ ❌ Upda…" at bounding box center [480, 373] width 429 height 171
type textarea "*"
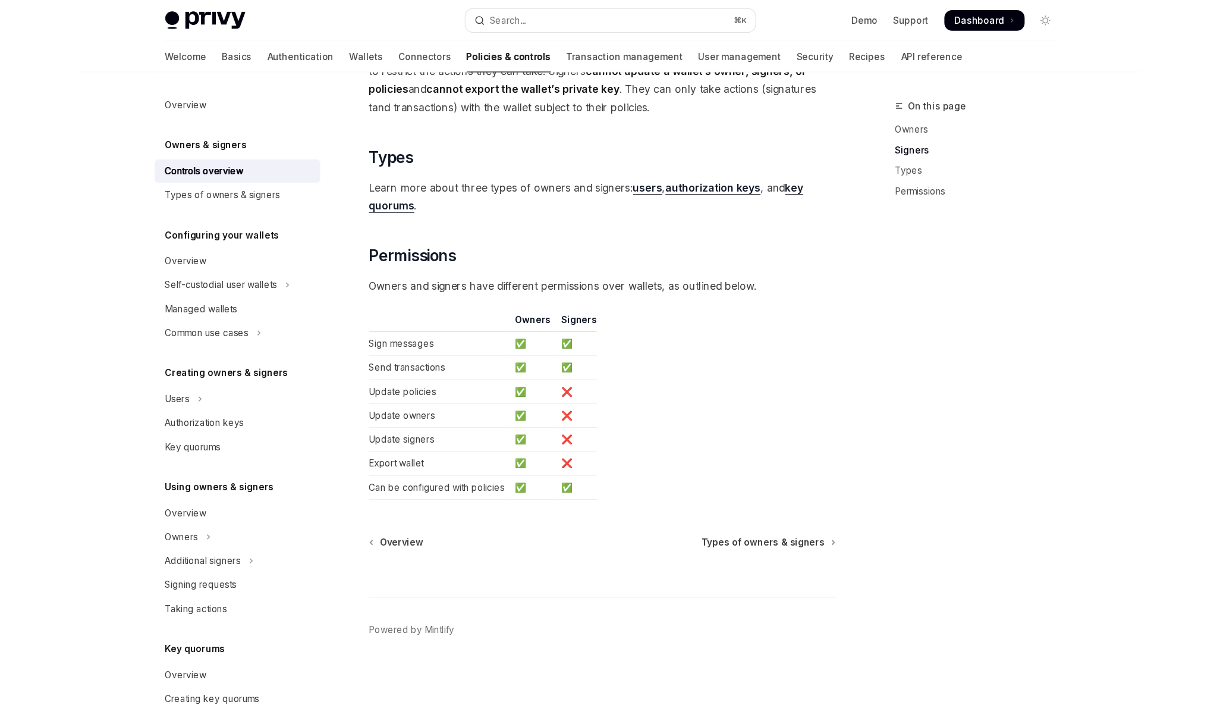
scroll to position [831, 0]
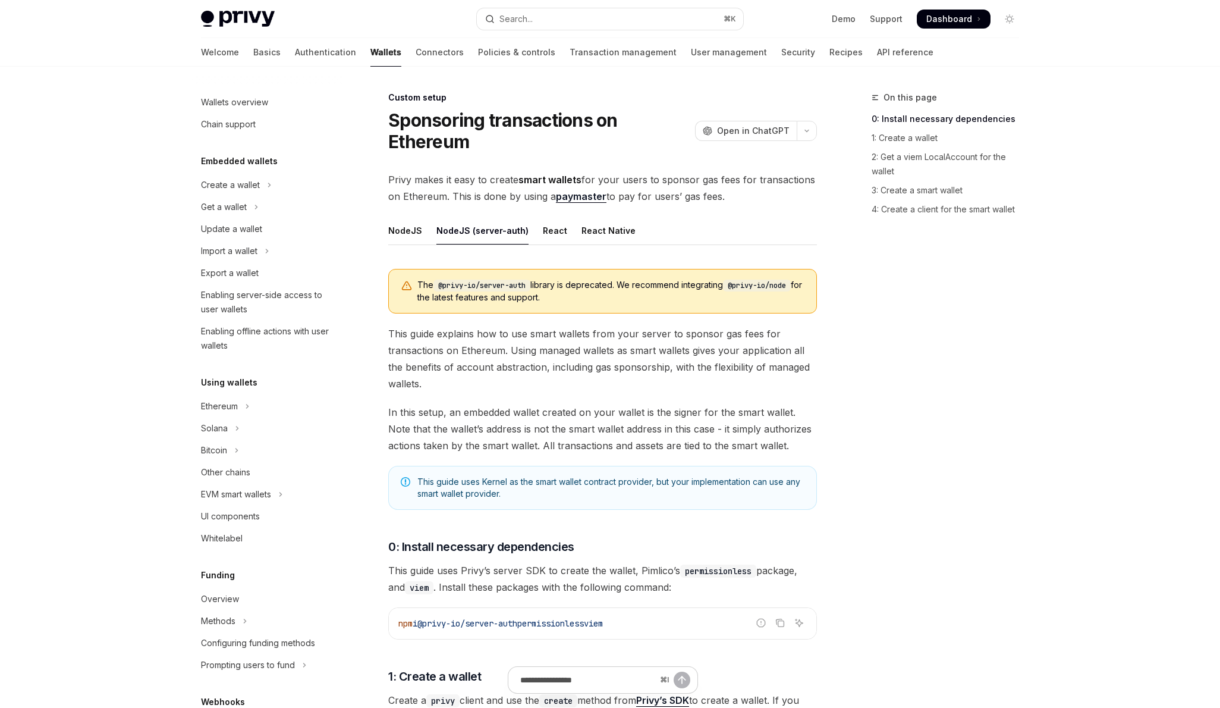
scroll to position [326, 0]
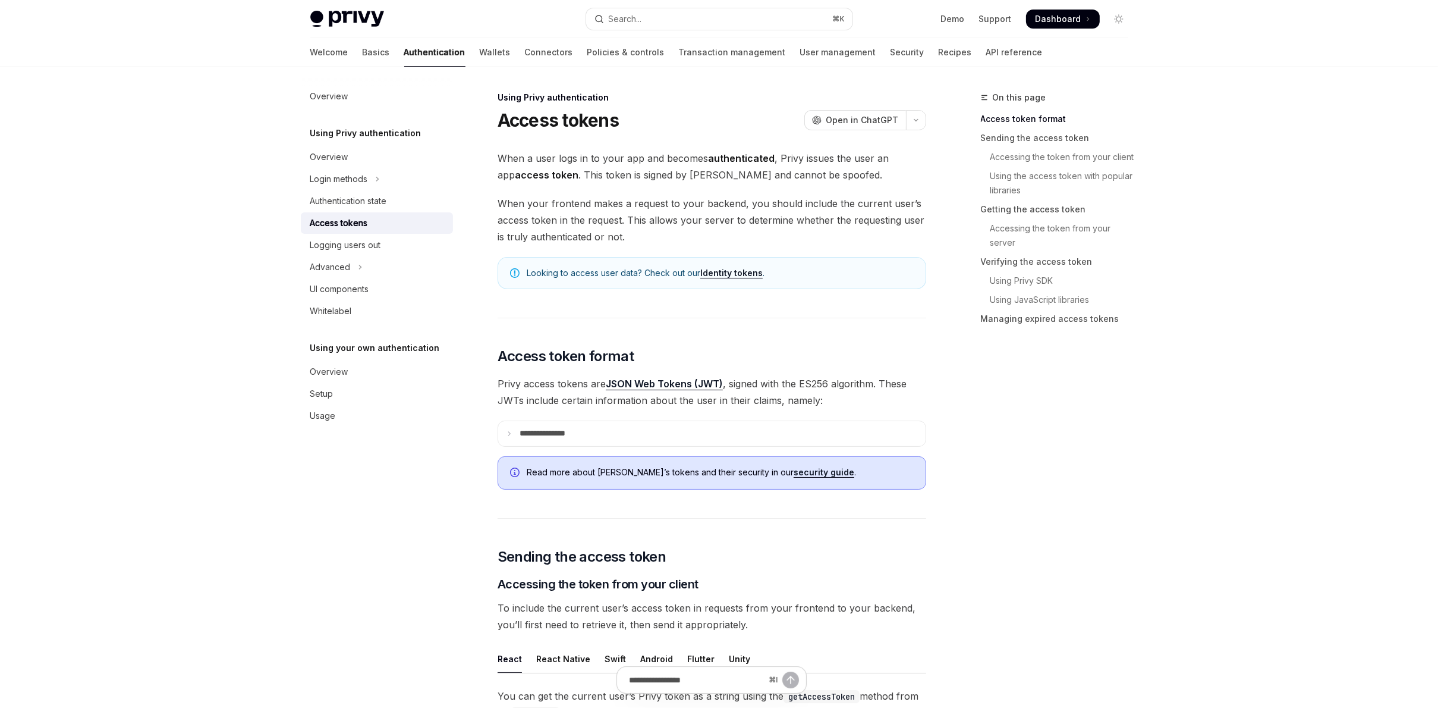
drag, startPoint x: 590, startPoint y: 265, endPoint x: 579, endPoint y: 250, distance: 19.1
click at [590, 265] on div "Looking to access user data? Check out our Identity tokens ." at bounding box center [712, 273] width 429 height 32
